Goal: Task Accomplishment & Management: Use online tool/utility

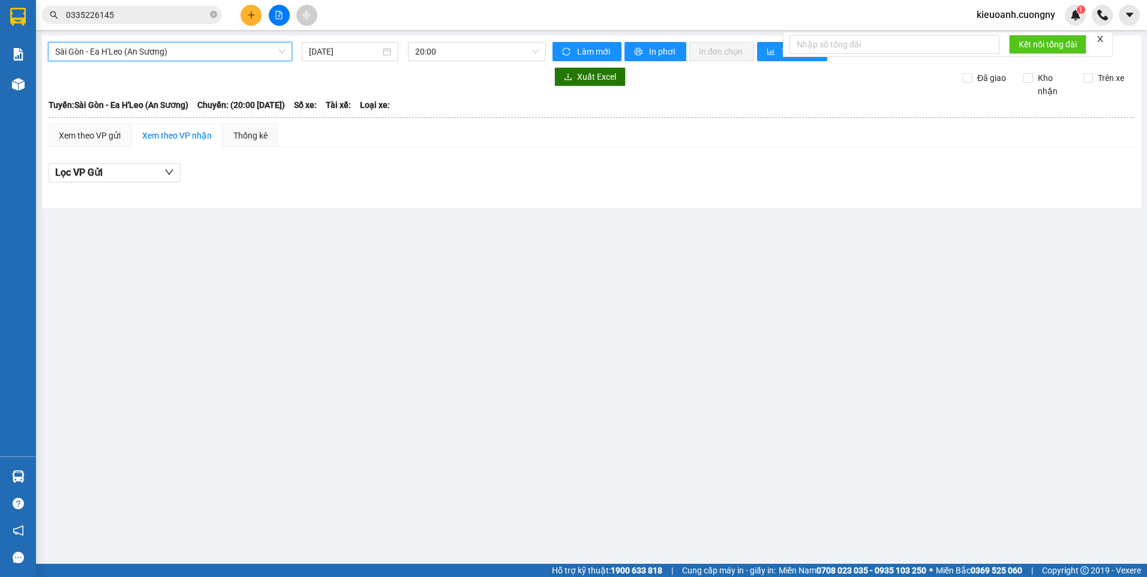
drag, startPoint x: 0, startPoint y: 0, endPoint x: 217, endPoint y: 47, distance: 221.7
click at [217, 47] on span "Sài Gòn - Ea H'Leo (An Sương)" at bounding box center [170, 52] width 230 height 18
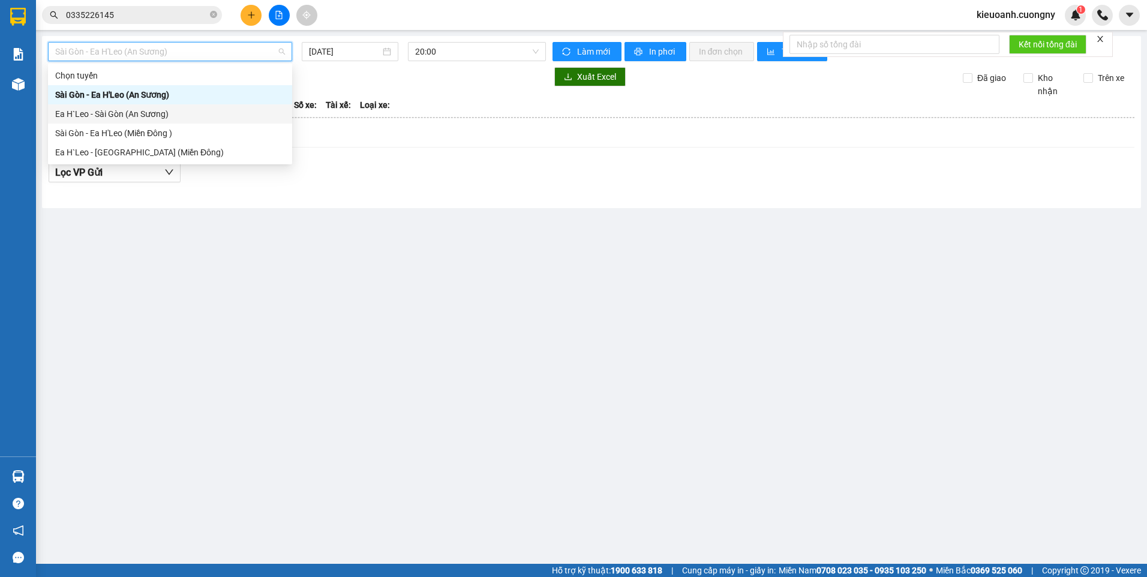
click at [190, 113] on div "Ea H`Leo - Sài Gòn (An Sương)" at bounding box center [170, 113] width 230 height 13
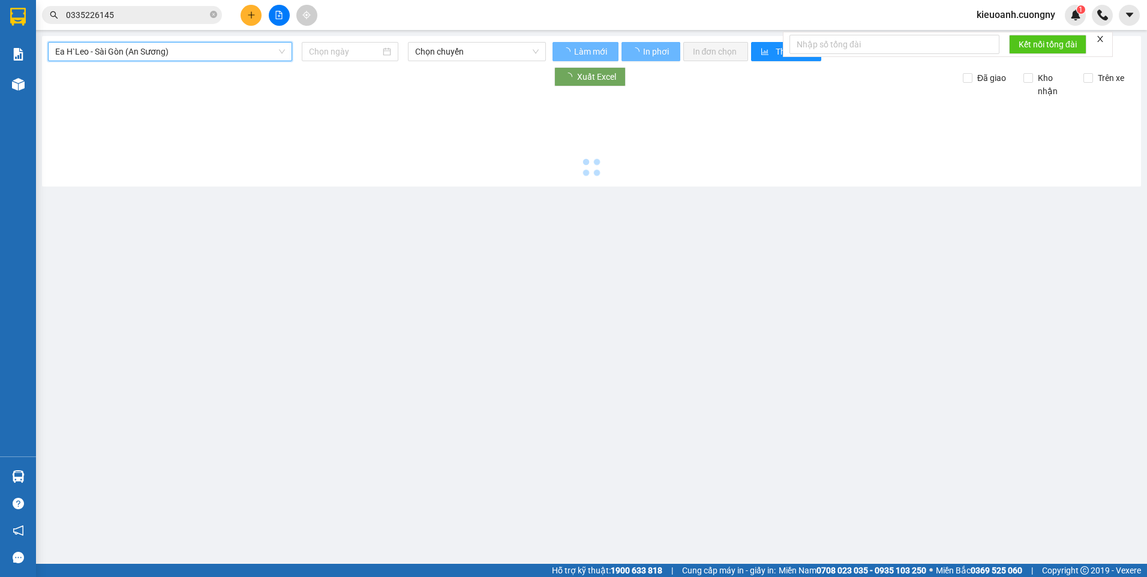
type input "[DATE]"
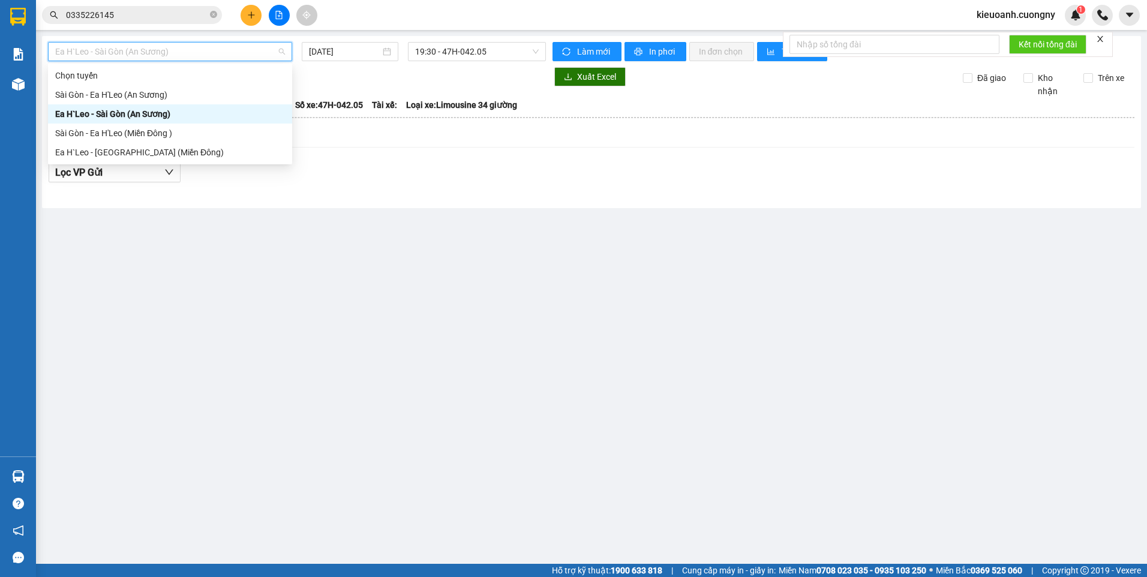
click at [251, 54] on span "Ea H`Leo - Sài Gòn (An Sương)" at bounding box center [170, 52] width 230 height 18
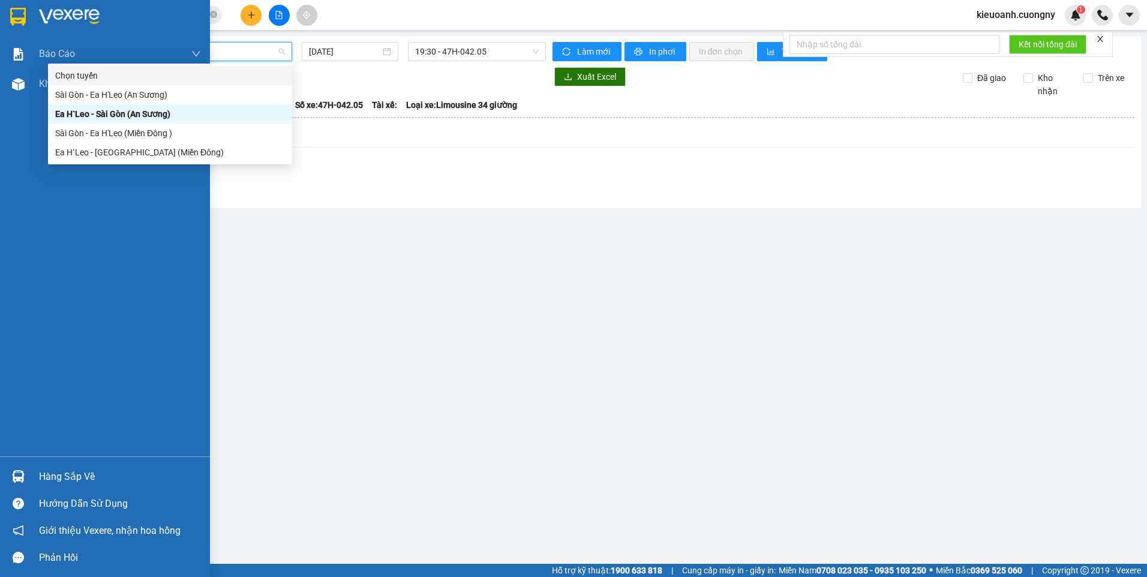
click at [17, 13] on img at bounding box center [18, 17] width 16 height 18
